Goal: Book appointment/travel/reservation

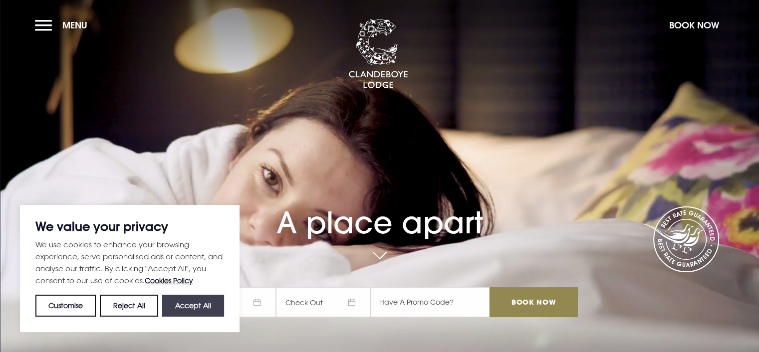
click at [199, 306] on button "Accept All" at bounding box center [193, 306] width 62 height 22
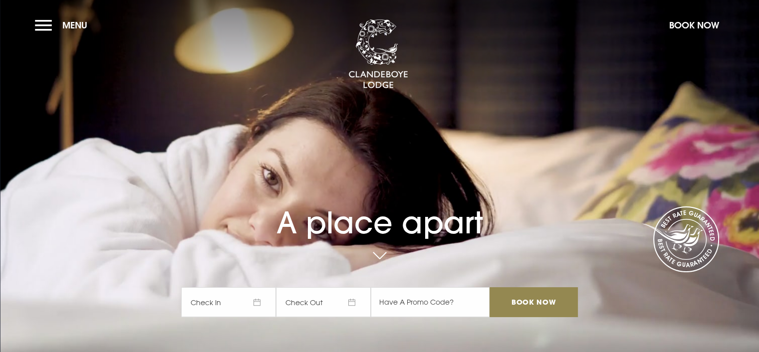
checkbox input "true"
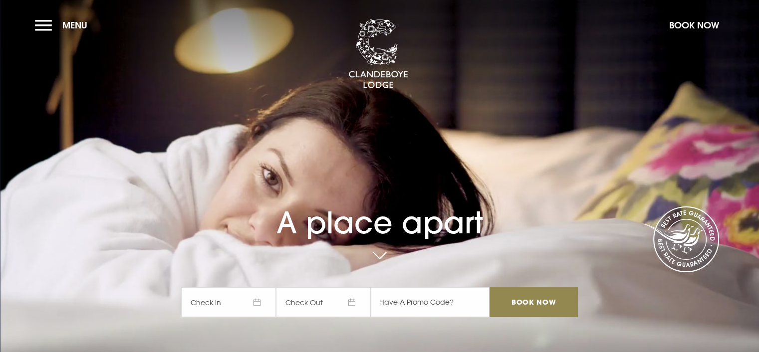
click at [261, 301] on span "Check In" at bounding box center [228, 302] width 95 height 30
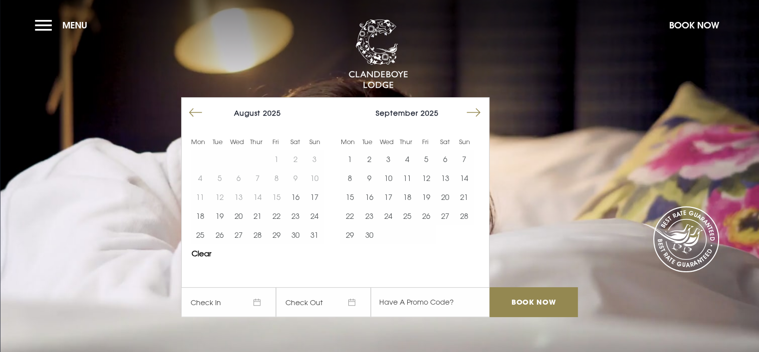
click at [482, 116] on button "Move forward to switch to the next month." at bounding box center [473, 112] width 19 height 19
click at [430, 215] on button "24" at bounding box center [426, 216] width 19 height 19
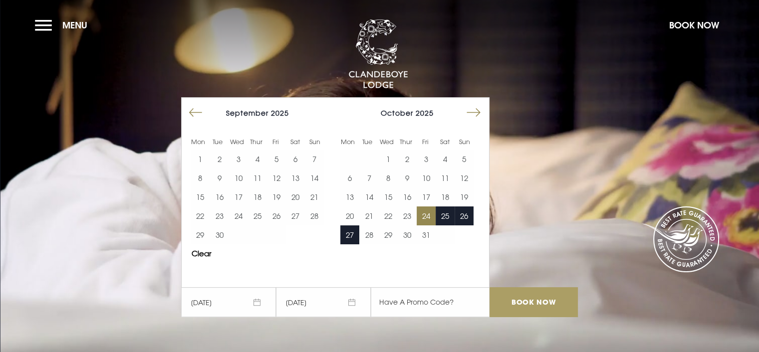
click at [530, 295] on input "Book Now" at bounding box center [533, 302] width 88 height 30
